Goal: Check status: Check status

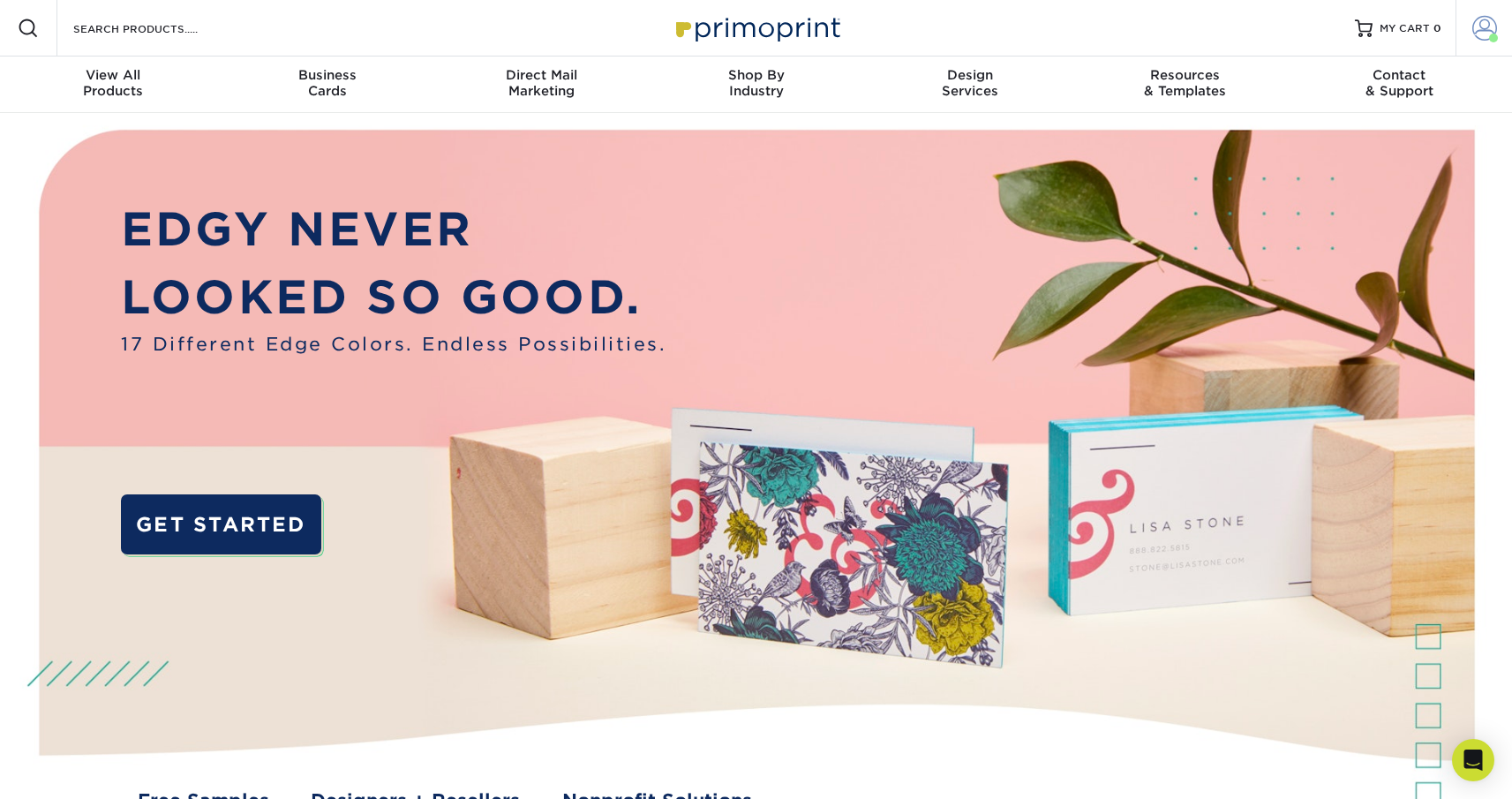
click at [1464, 25] on link "Account" at bounding box center [1483, 28] width 56 height 56
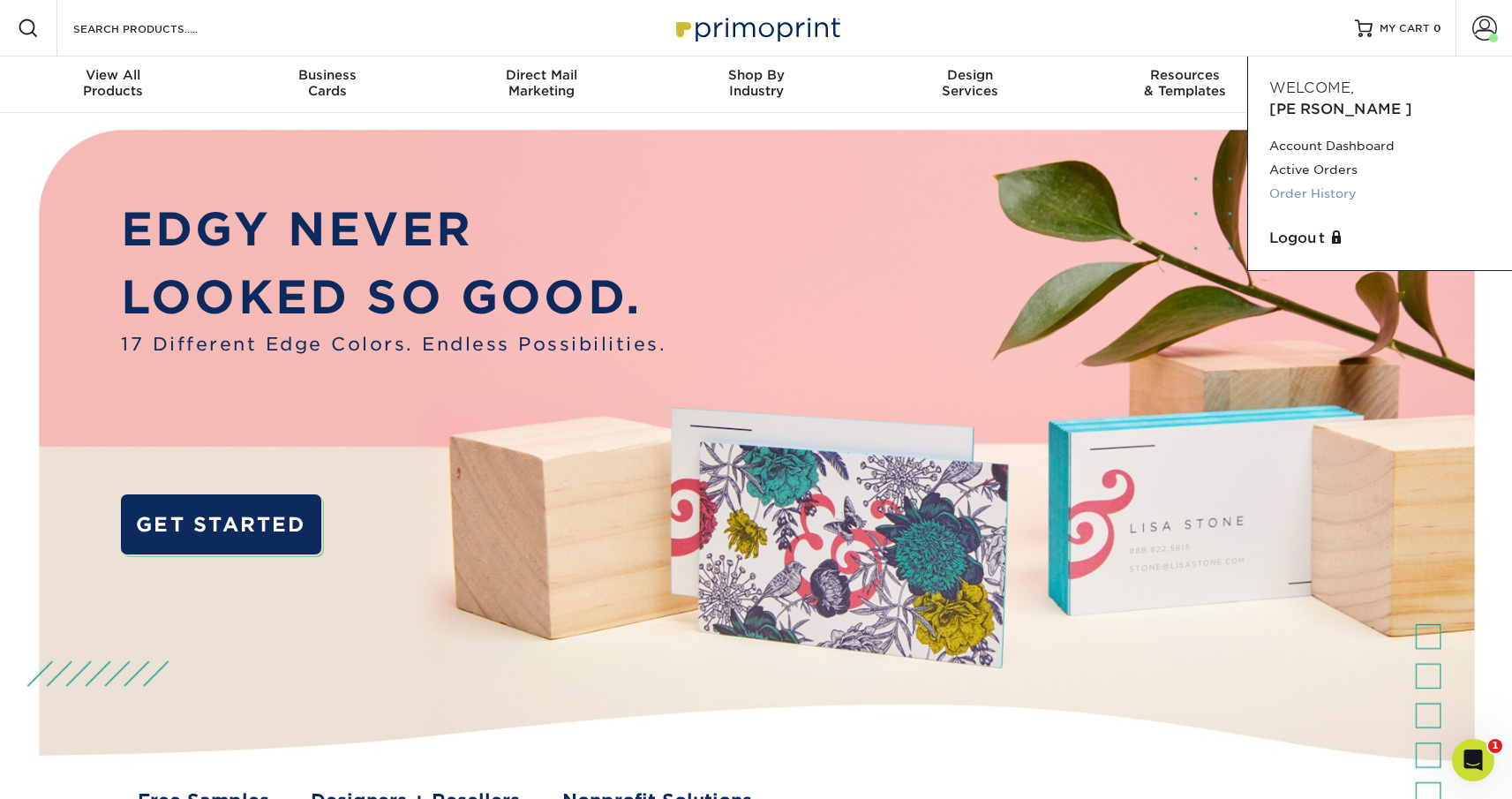
click at [1336, 181] on link "Order History" at bounding box center [1380, 194] width 221 height 24
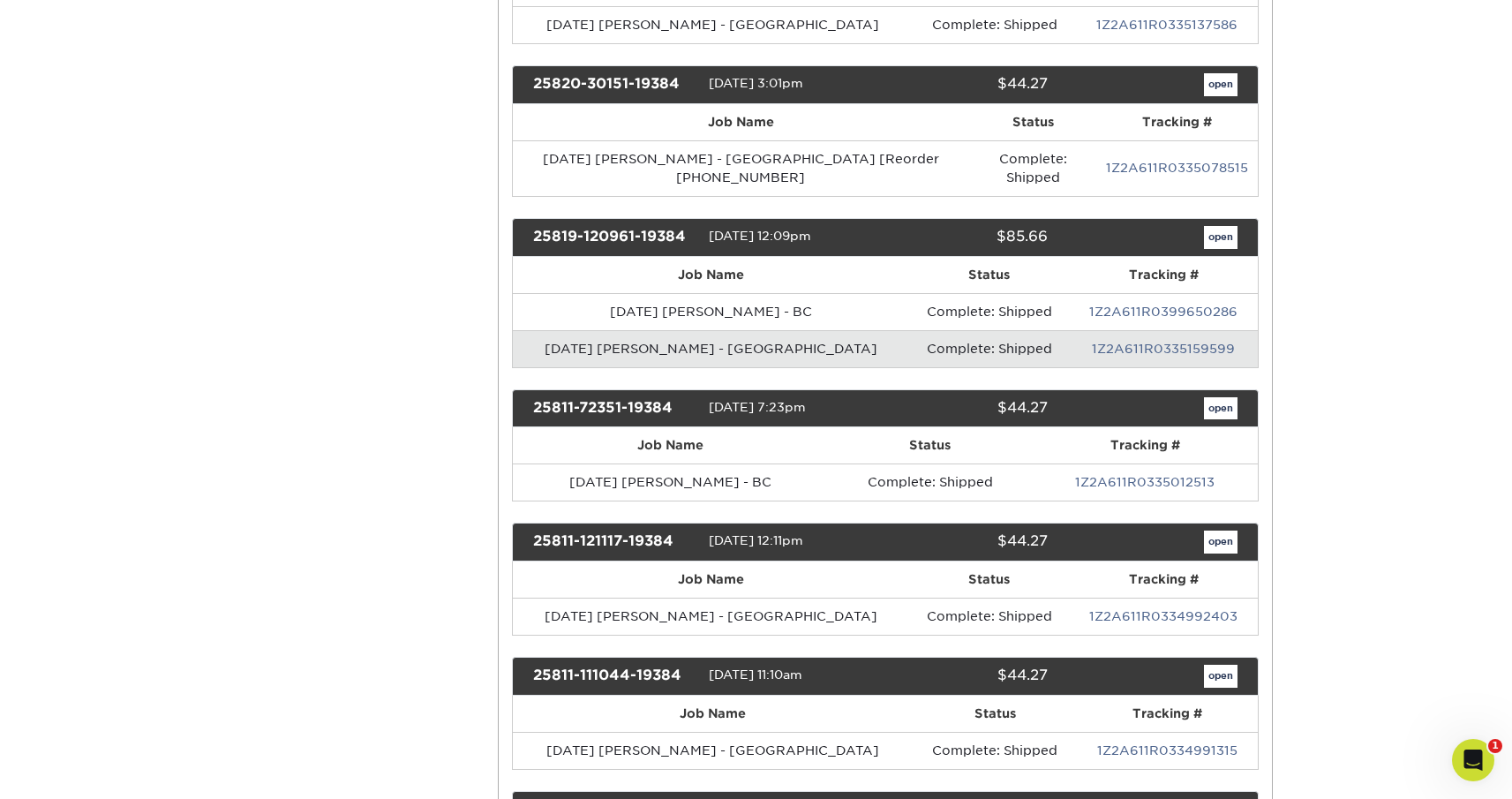
scroll to position [529, 0]
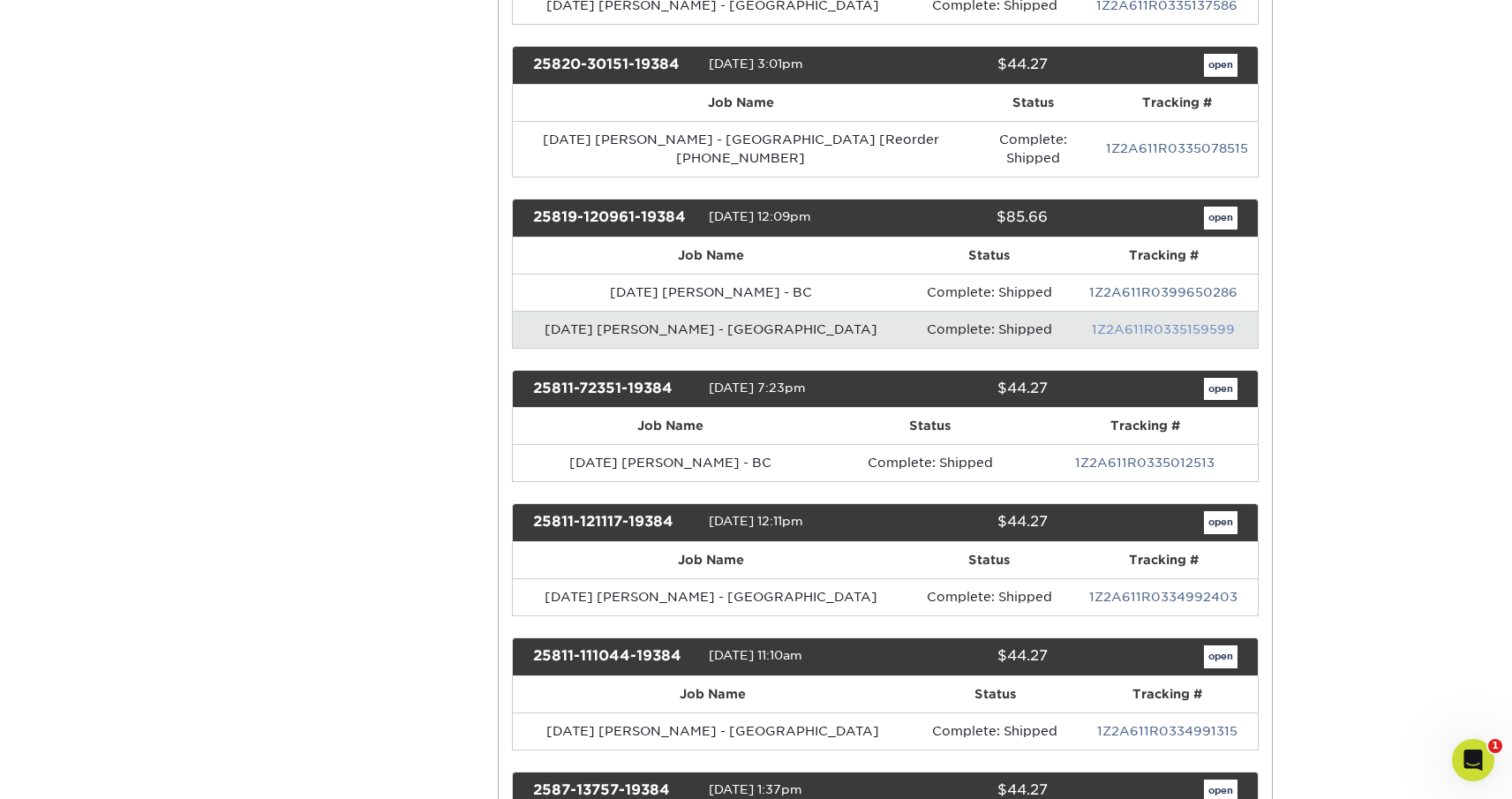
click at [1093, 322] on link "1Z2A611R0335159599" at bounding box center [1164, 329] width 143 height 14
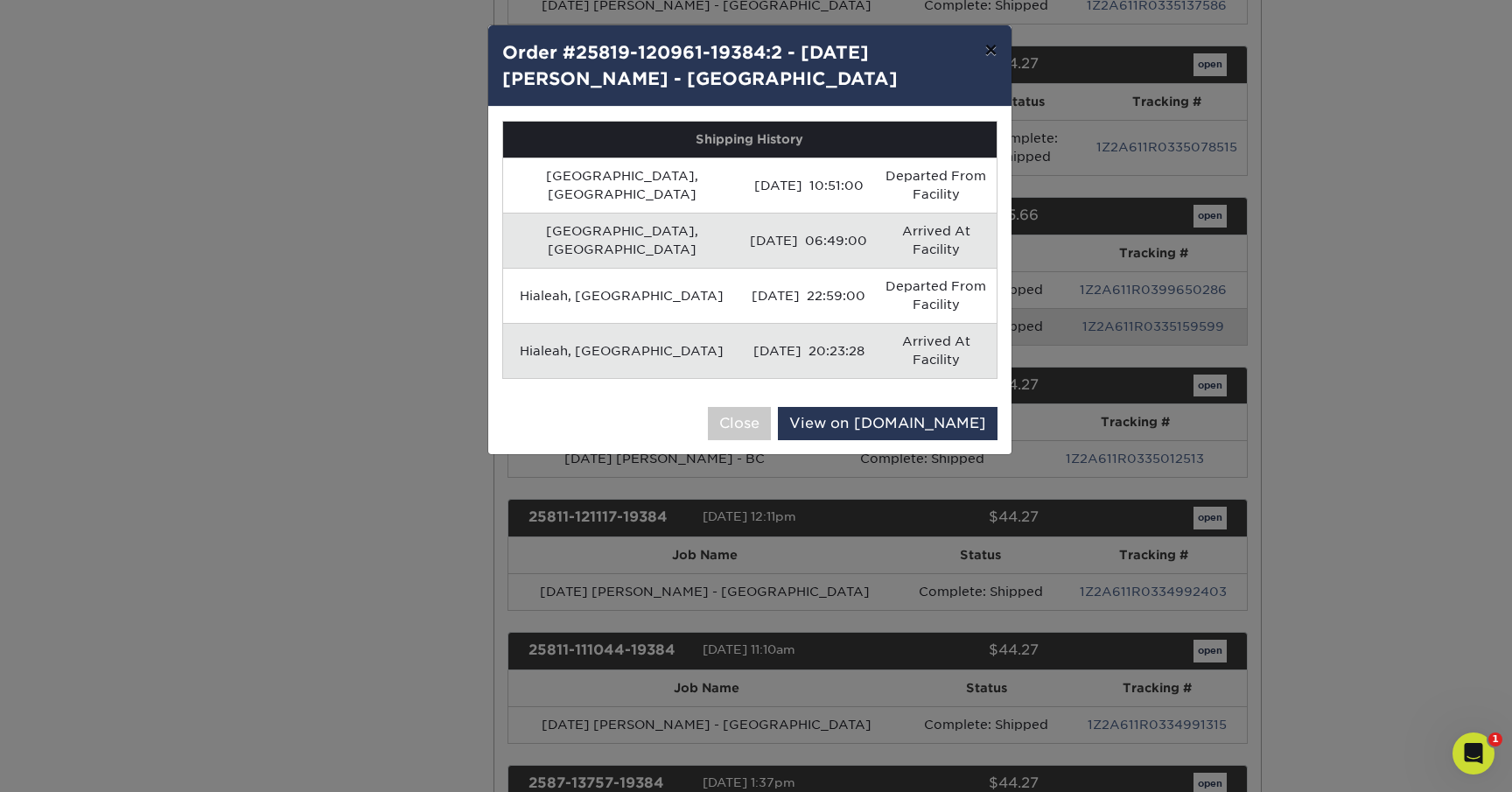
click at [989, 50] on button "×" at bounding box center [990, 50] width 40 height 49
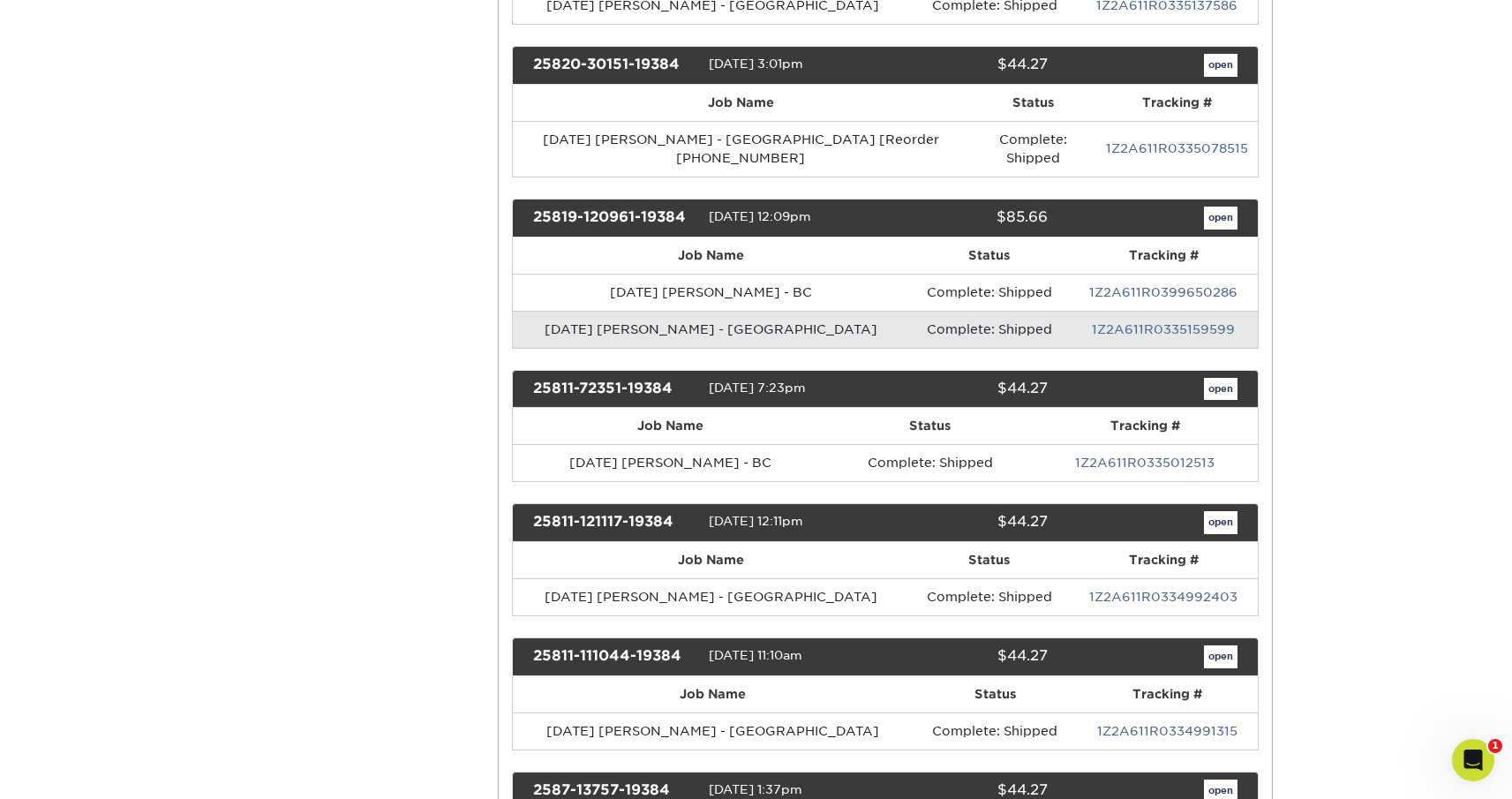
scroll to position [0, 0]
